Goal: Use online tool/utility

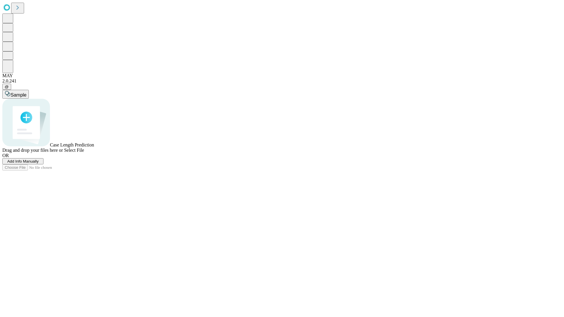
click at [39, 163] on span "Add Info Manually" at bounding box center [22, 161] width 31 height 4
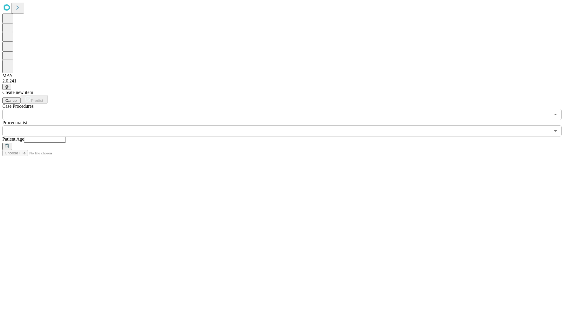
click at [66, 137] on input "text" at bounding box center [45, 140] width 42 height 6
type input "**"
click at [286, 125] on input "text" at bounding box center [275, 130] width 547 height 11
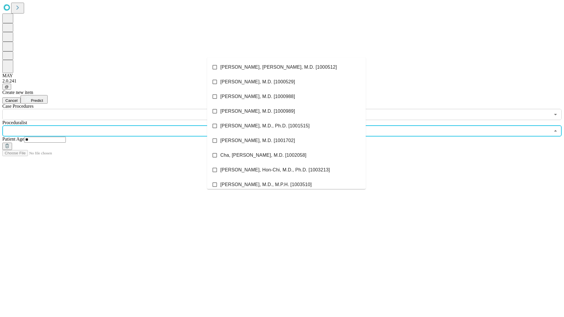
click at [286, 67] on li "[PERSON_NAME], [PERSON_NAME], M.D. [1000512]" at bounding box center [286, 67] width 158 height 15
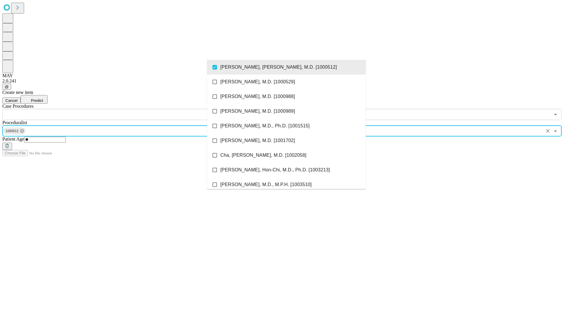
click at [123, 109] on input "text" at bounding box center [275, 114] width 547 height 11
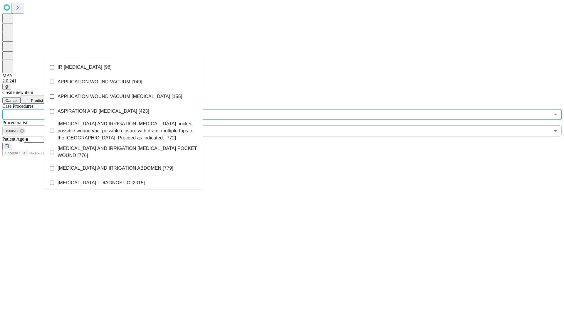
click at [124, 67] on li "IR [MEDICAL_DATA] [98]" at bounding box center [123, 67] width 158 height 15
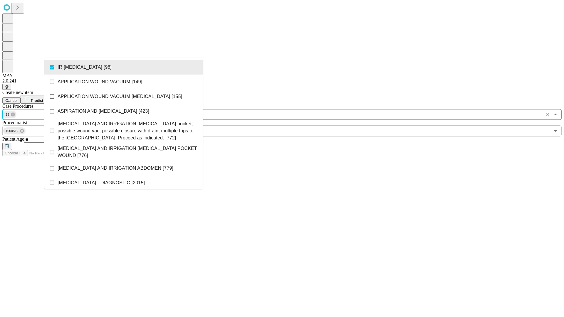
click at [43, 98] on span "Predict" at bounding box center [37, 100] width 12 height 4
